Goal: Information Seeking & Learning: Find specific fact

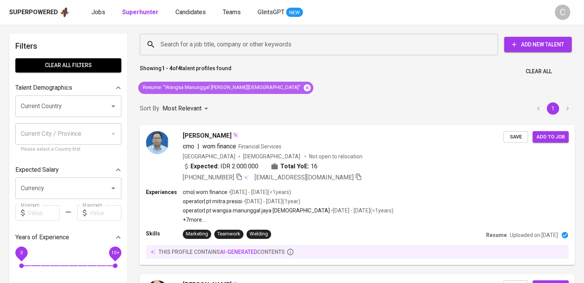
click at [304, 87] on icon at bounding box center [307, 87] width 7 height 7
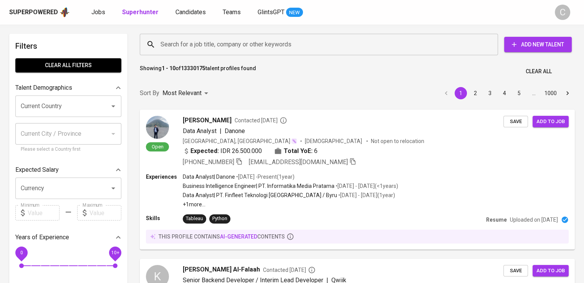
click at [237, 48] on input "Search for a job title, company or other keywords" at bounding box center [321, 44] width 324 height 15
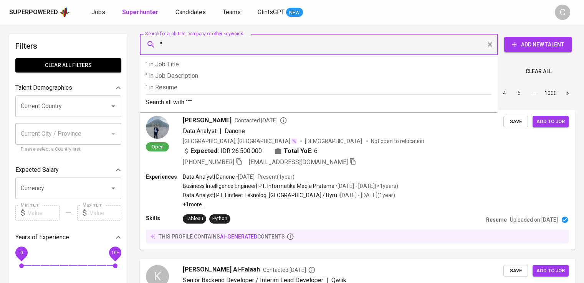
paste input "[PERSON_NAME]"
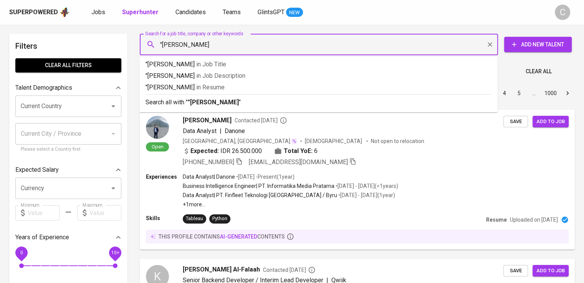
type input ""[PERSON_NAME]""
click at [247, 91] on p ""[PERSON_NAME]" in Resume" at bounding box center [318, 87] width 346 height 9
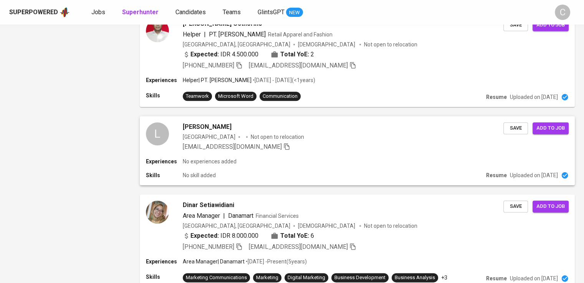
scroll to position [873, 0]
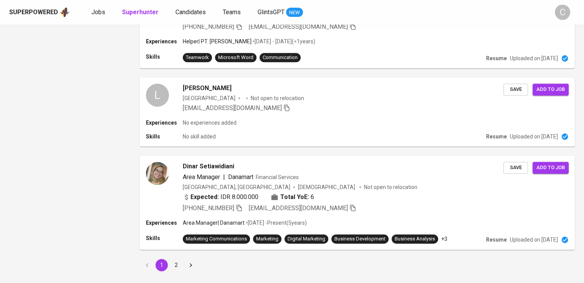
click at [175, 265] on button "2" at bounding box center [176, 265] width 12 height 12
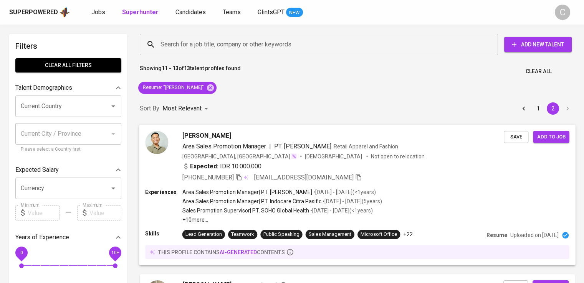
click at [322, 152] on div "[PERSON_NAME] Area Sales Promotion Manager | PT. [PERSON_NAME] Retail Apparel a…" at bounding box center [343, 156] width 322 height 51
click at [410, 152] on div "[GEOGRAPHIC_DATA], [GEOGRAPHIC_DATA] [DEMOGRAPHIC_DATA] Not open to relocation" at bounding box center [343, 156] width 322 height 8
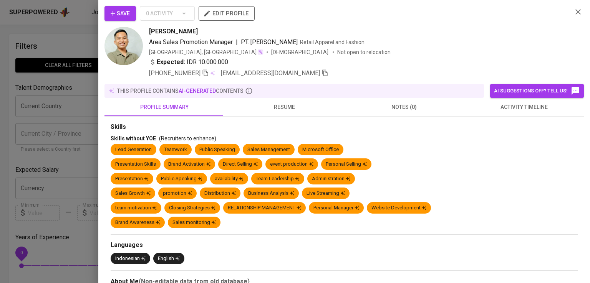
click at [213, 132] on section "Skills Skills without YOE (Recruiters to enhance) Lead Generation Teamwork Publ…" at bounding box center [344, 177] width 467 height 109
click at [442, 37] on div "[PERSON_NAME] Area Sales Promotion Manager | PT. [PERSON_NAME] Retail Apparel a…" at bounding box center [357, 52] width 417 height 51
click at [209, 74] on icon "button" at bounding box center [205, 72] width 7 height 7
click at [355, 49] on div "[GEOGRAPHIC_DATA], [GEOGRAPHIC_DATA] [DEMOGRAPHIC_DATA] Not open to relocation" at bounding box center [357, 52] width 417 height 8
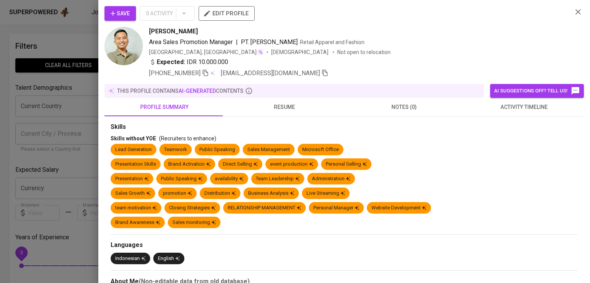
click at [468, 39] on div "Area Sales Promotion Manager | PT. [PERSON_NAME] Retail Apparel and Fashion" at bounding box center [357, 42] width 417 height 9
